Goal: Task Accomplishment & Management: Use online tool/utility

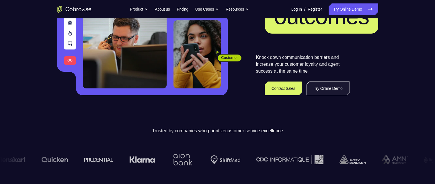
click at [317, 91] on link "Try Online Demo" at bounding box center [328, 88] width 43 height 14
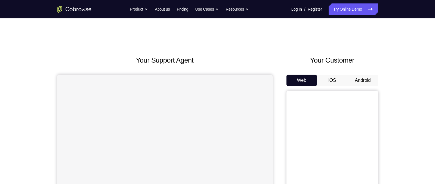
click at [361, 80] on button "Android" at bounding box center [363, 80] width 31 height 11
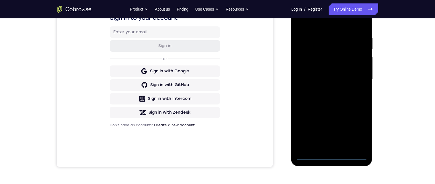
scroll to position [86, 0]
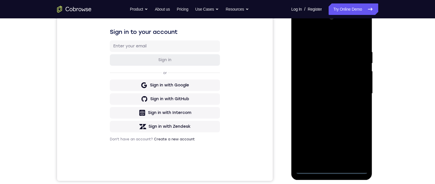
click at [334, 169] on div at bounding box center [332, 93] width 72 height 161
click at [358, 146] on div at bounding box center [332, 93] width 72 height 161
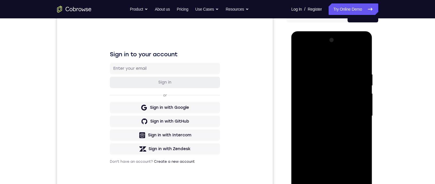
click at [329, 60] on div at bounding box center [332, 116] width 72 height 161
click at [354, 115] on div at bounding box center [332, 116] width 72 height 161
click at [325, 184] on div at bounding box center [332, 116] width 72 height 161
drag, startPoint x: 325, startPoint y: 185, endPoint x: 507, endPoint y: 127, distance: 191.2
click at [325, 184] on div at bounding box center [332, 116] width 72 height 161
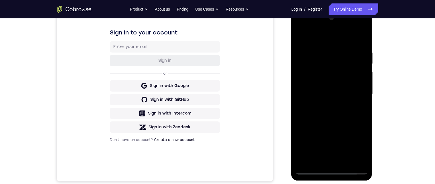
scroll to position [0, 0]
